Goal: Find specific fact: Find contact information

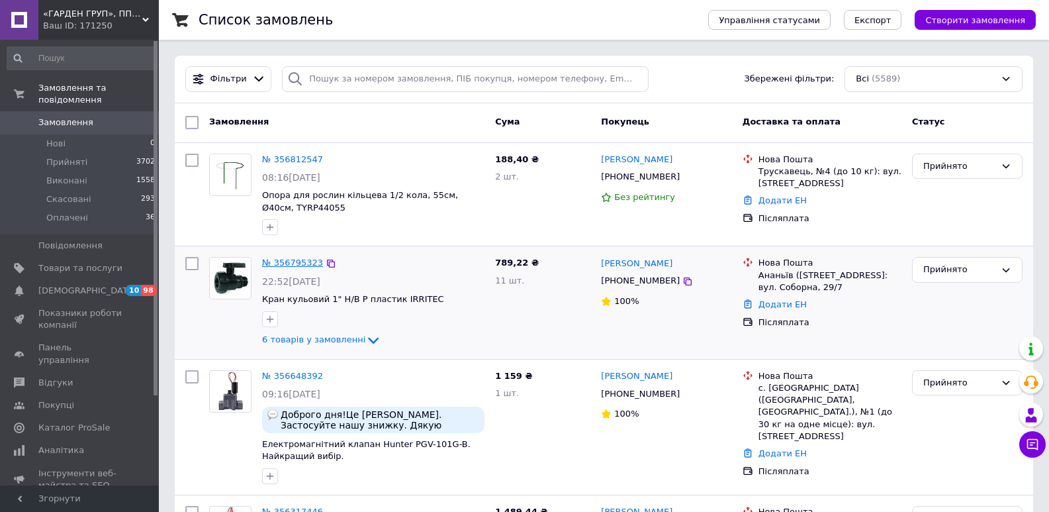
click at [293, 264] on link "№ 356795323" at bounding box center [292, 262] width 61 height 10
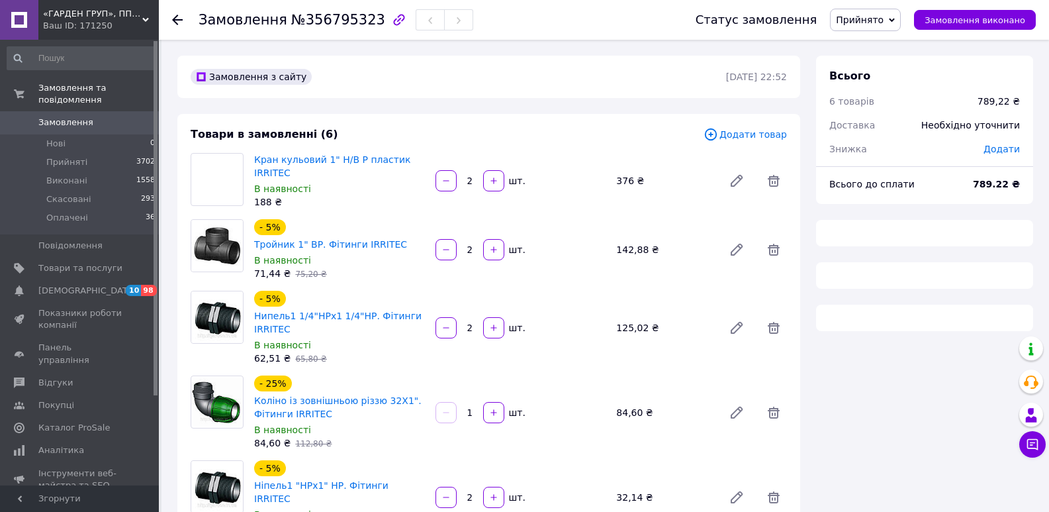
scroll to position [447, 0]
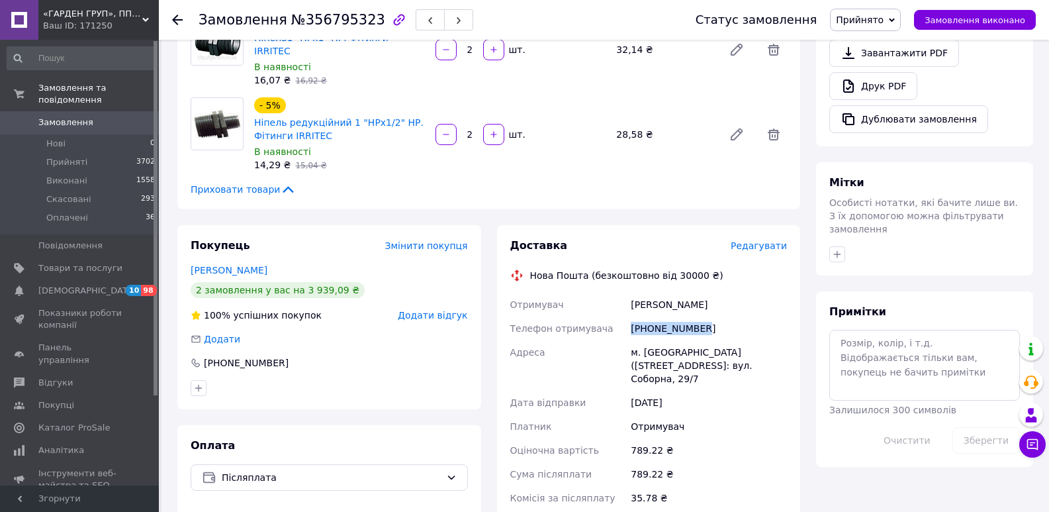
drag, startPoint x: 702, startPoint y: 303, endPoint x: 620, endPoint y: 303, distance: 82.1
click at [620, 303] on div "Отримувач [PERSON_NAME] Телефон отримувача [PHONE_NUMBER] Адреса м. [GEOGRAPHIC…" at bounding box center [649, 420] width 283 height 254
copy div "Телефон отримувача [PHONE_NUMBER]"
drag, startPoint x: 708, startPoint y: 287, endPoint x: 626, endPoint y: 283, distance: 81.5
click at [626, 293] on div "Отримувач [PERSON_NAME] Телефон отримувача [PHONE_NUMBER] Адреса м. [GEOGRAPHIC…" at bounding box center [649, 420] width 283 height 254
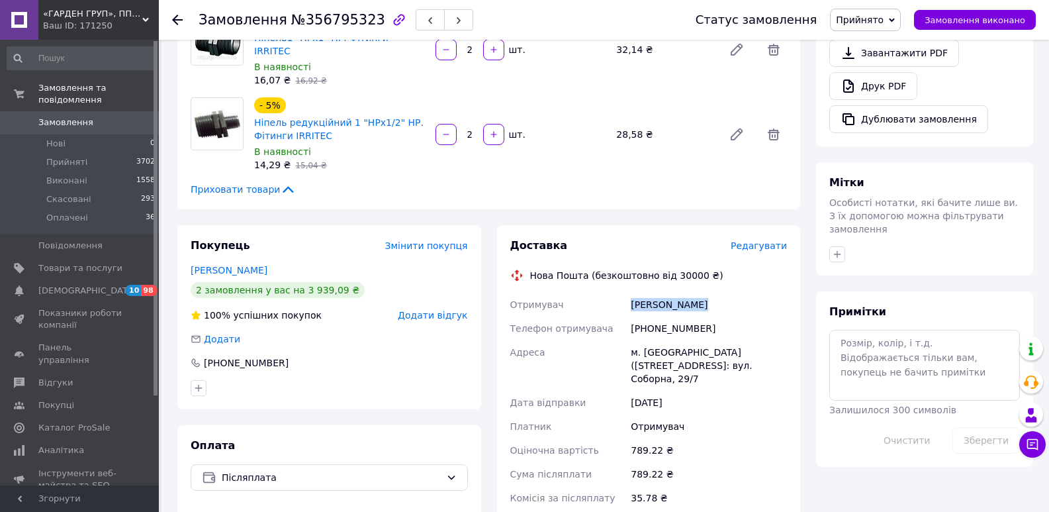
copy div "Отримувач [PERSON_NAME]"
